Goal: Task Accomplishment & Management: Complete application form

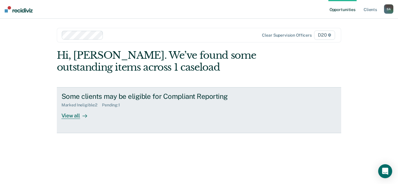
click at [120, 113] on div "Some clients may be eligible for Compliant Reporting Marked Ineligible : 2 Pend…" at bounding box center [170, 105] width 219 height 27
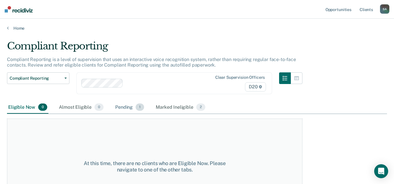
click at [131, 104] on div "Pending 1" at bounding box center [129, 107] width 31 height 13
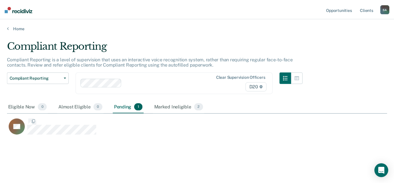
scroll to position [96, 380]
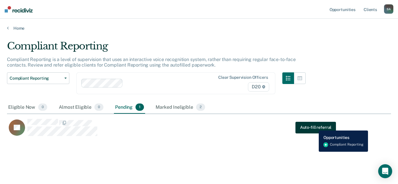
click at [314, 126] on button "Auto-fill referral" at bounding box center [316, 128] width 41 height 12
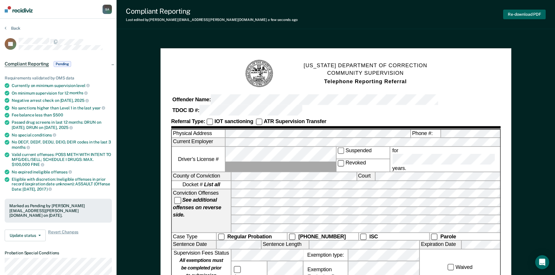
click at [398, 15] on button "Re-download PDF" at bounding box center [524, 15] width 43 height 10
